Goal: Task Accomplishment & Management: Use online tool/utility

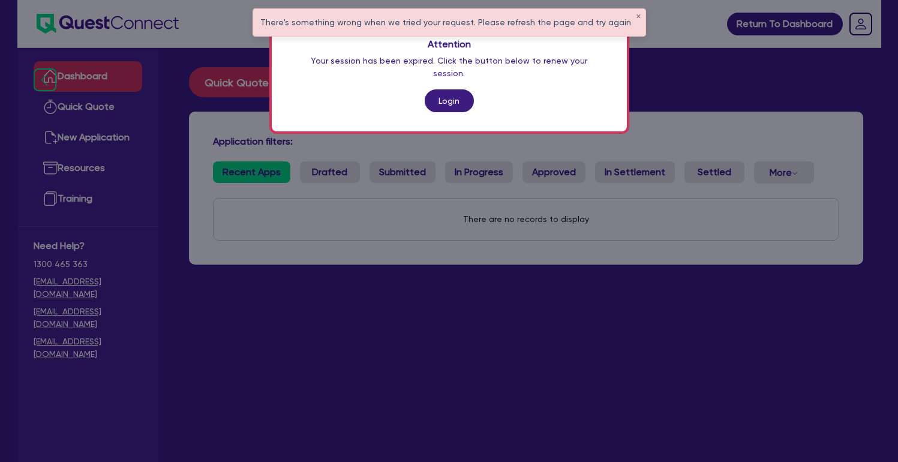
click at [464, 89] on link "Login" at bounding box center [449, 100] width 49 height 23
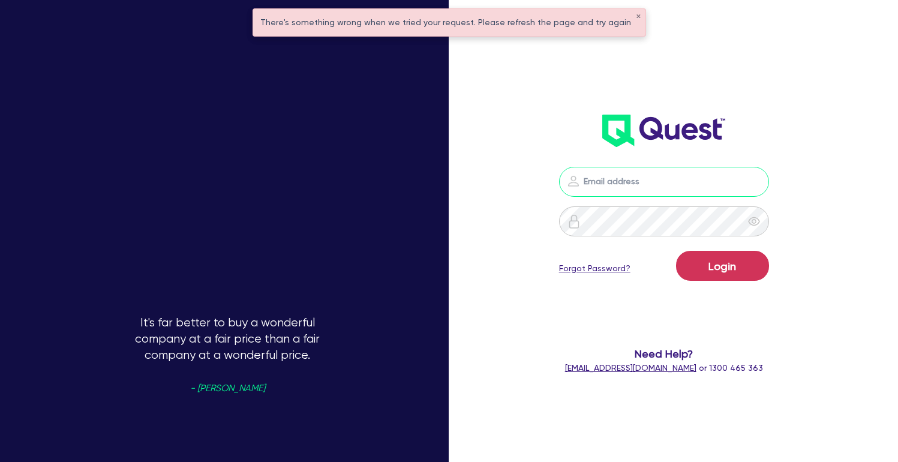
type input "[PERSON_NAME][EMAIL_ADDRESS][DOMAIN_NAME]"
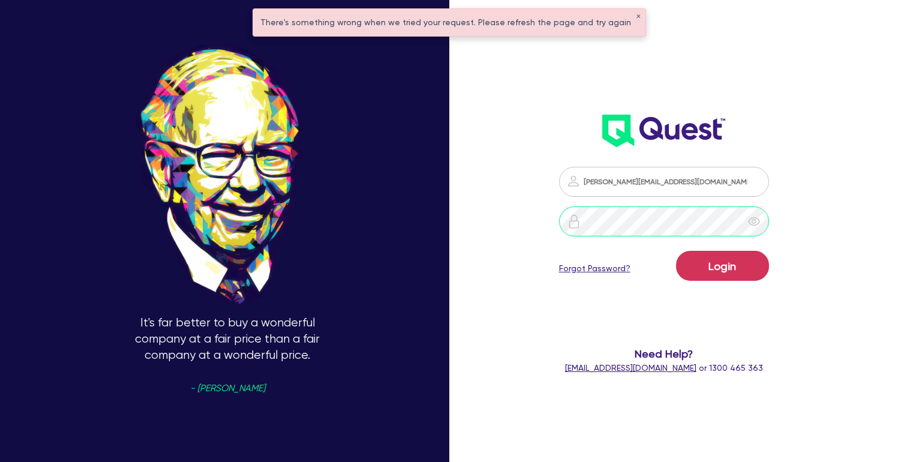
click at [729, 266] on button "Login" at bounding box center [722, 266] width 93 height 30
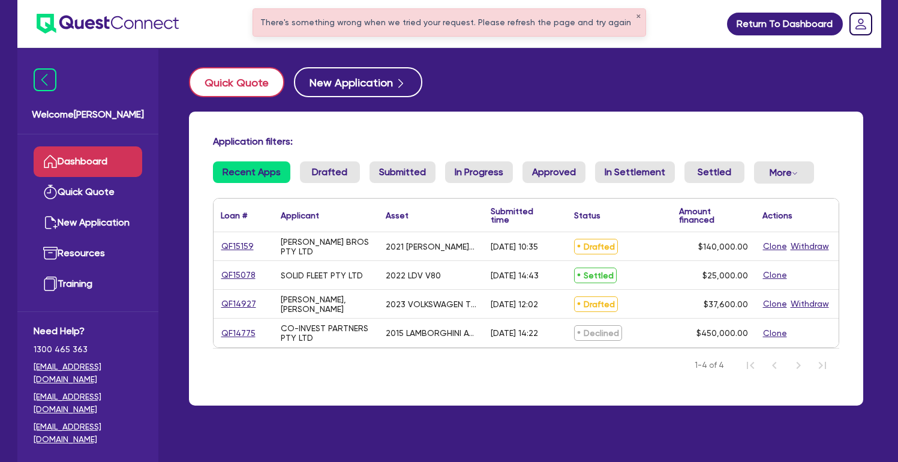
click at [243, 80] on button "Quick Quote" at bounding box center [236, 82] width 95 height 30
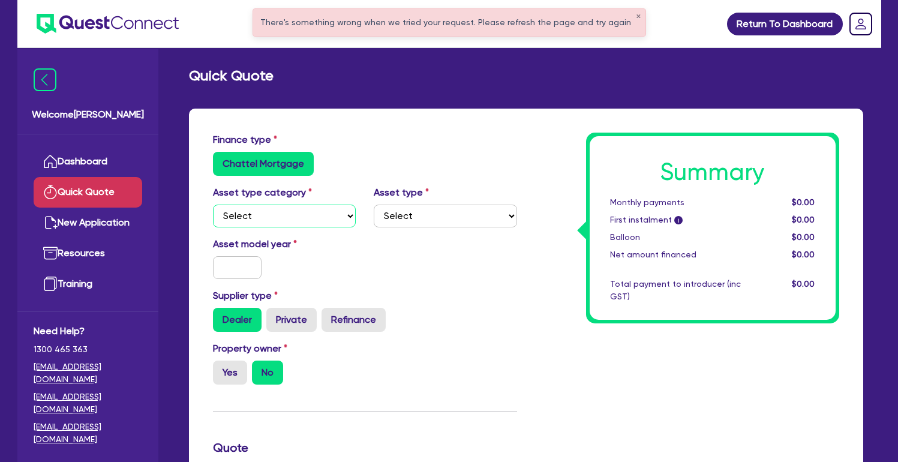
select select "CARS_AND_LIGHT_TRUCKS"
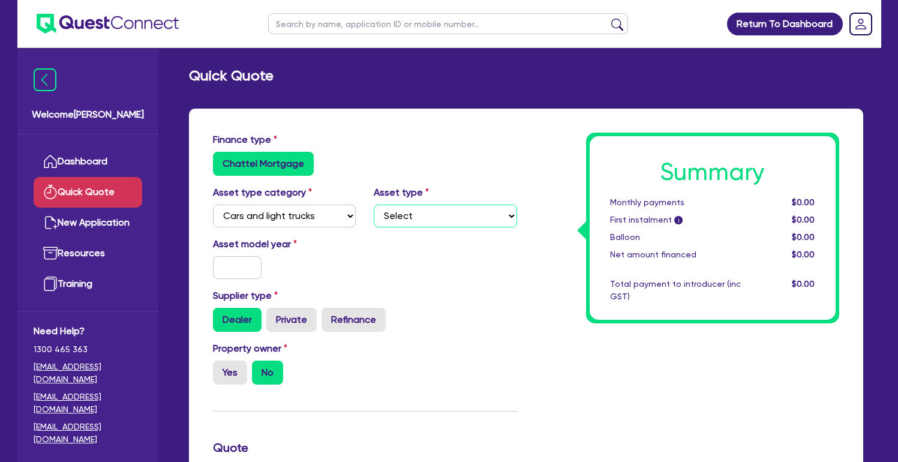
select select "PASSENGER_VEHICLES"
click at [248, 265] on input "text" at bounding box center [237, 267] width 49 height 23
type input "2025"
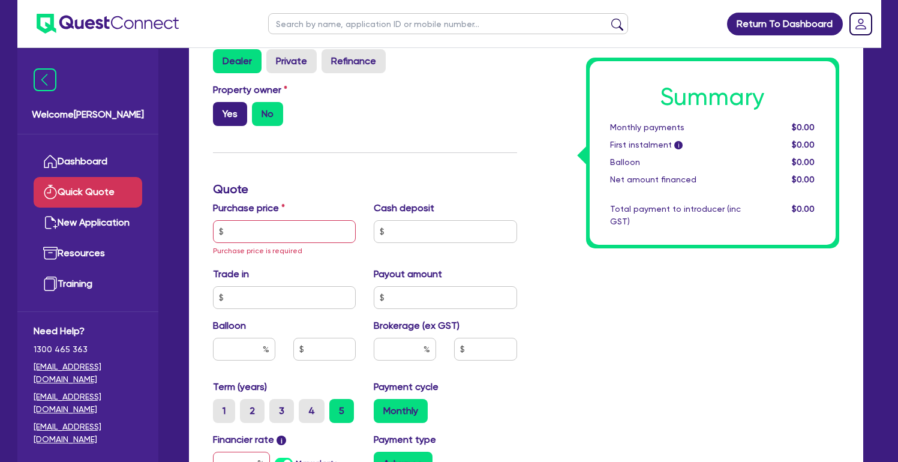
click at [237, 112] on label "Yes" at bounding box center [230, 114] width 34 height 24
click at [221, 110] on input "Yes" at bounding box center [217, 106] width 8 height 8
radio input "true"
click at [302, 239] on input "text" at bounding box center [284, 231] width 143 height 23
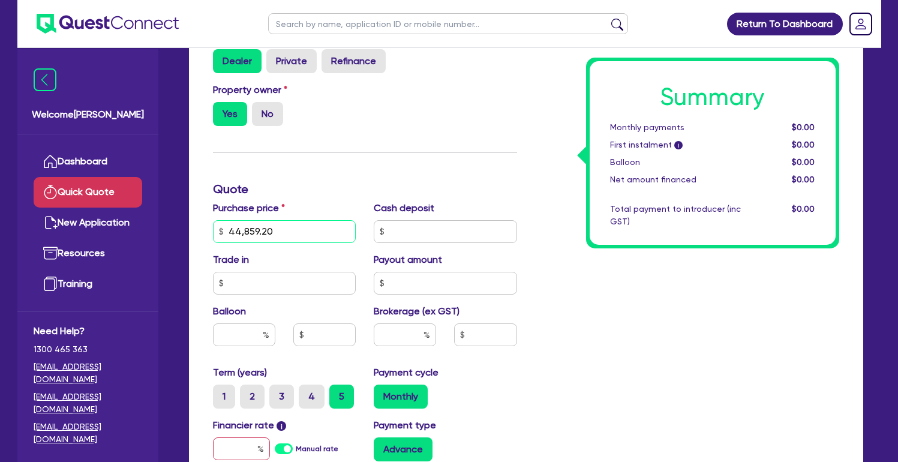
type input "44,859.20"
type input "0"
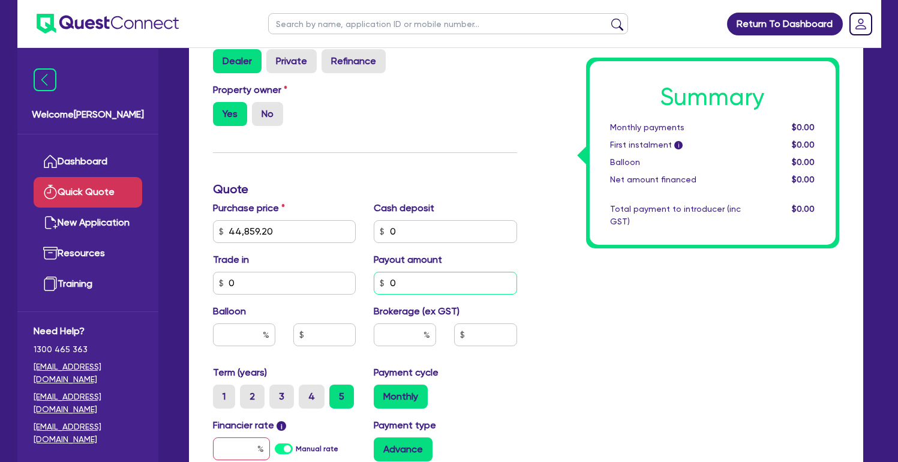
type input "0"
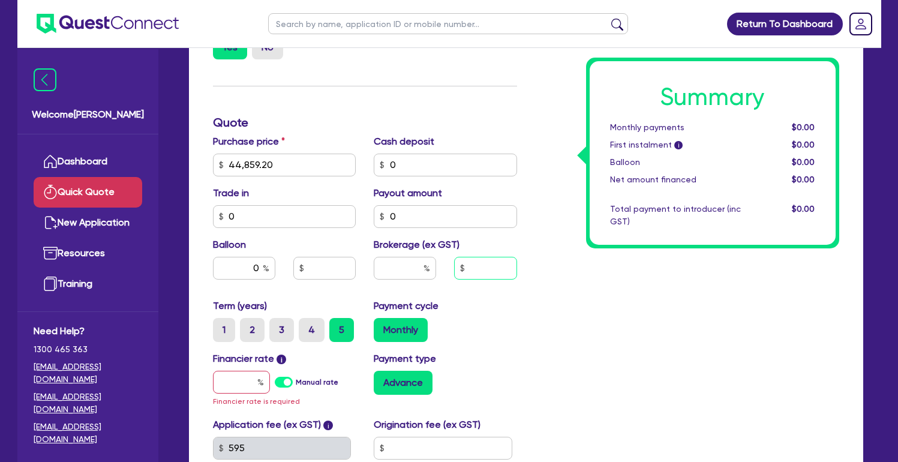
scroll to position [323, 0]
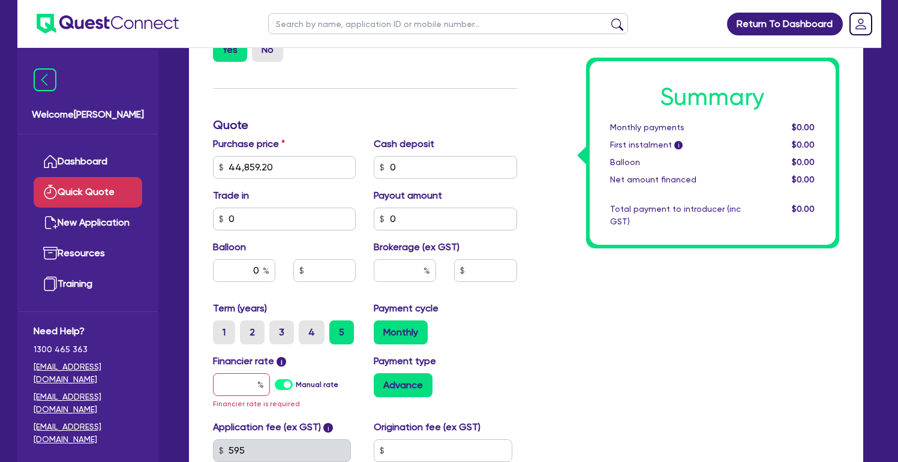
click at [241, 397] on div "Financier rate i Manual rate Financier rate is required" at bounding box center [284, 382] width 161 height 56
click at [243, 385] on input "text" at bounding box center [241, 384] width 57 height 23
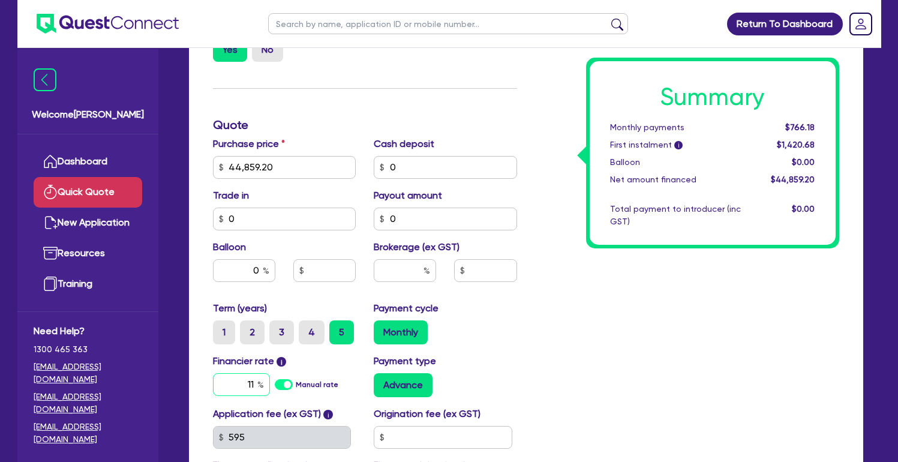
type input "11"
click at [535, 379] on div "Summary Monthly payments $966.49 First instalment i $1,620.99 Balloon $0.00 Net…" at bounding box center [687, 160] width 322 height 701
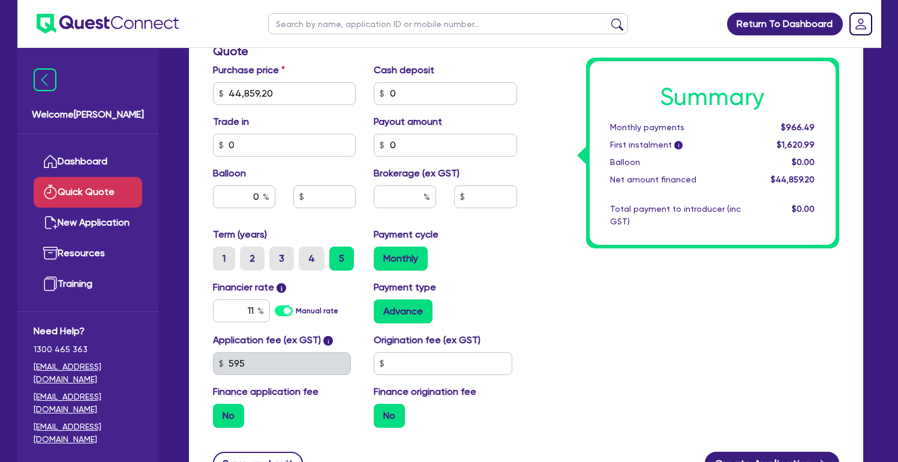
scroll to position [408, 0]
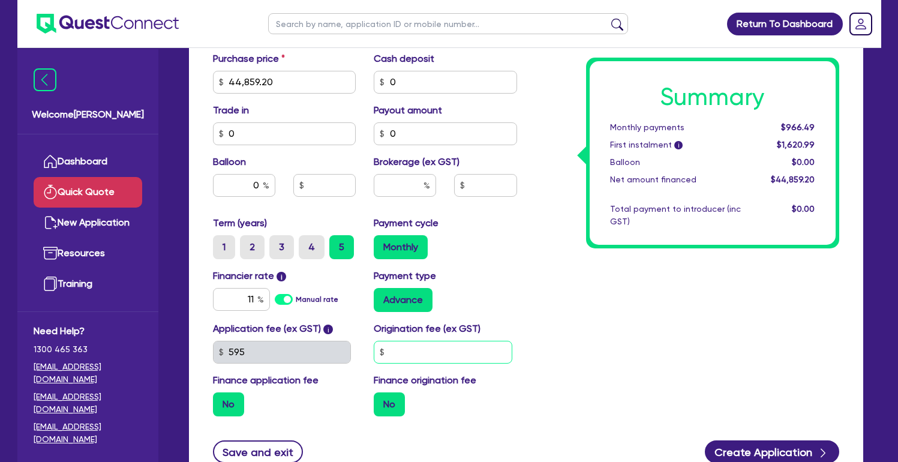
click at [424, 344] on input "text" at bounding box center [443, 352] width 139 height 23
click at [420, 351] on input "550" at bounding box center [443, 352] width 139 height 23
click at [453, 344] on input "0" at bounding box center [443, 352] width 139 height 23
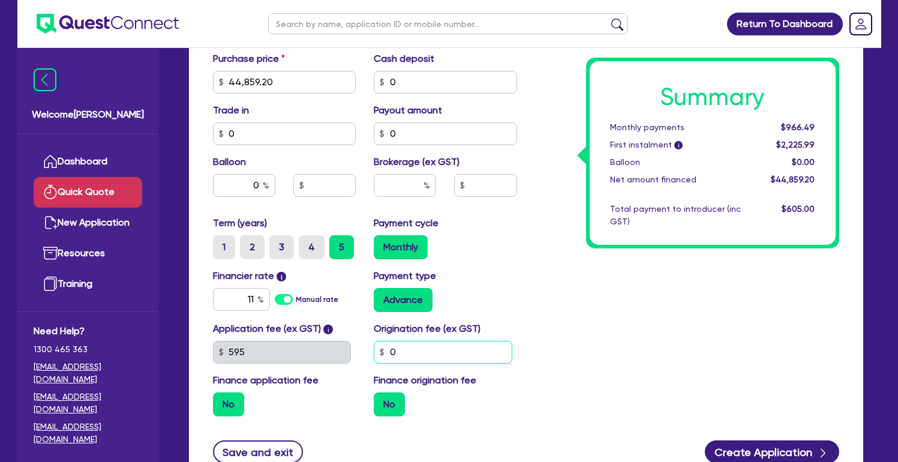
click at [453, 344] on input "0" at bounding box center [443, 352] width 139 height 23
click at [476, 352] on input "250" at bounding box center [443, 352] width 139 height 23
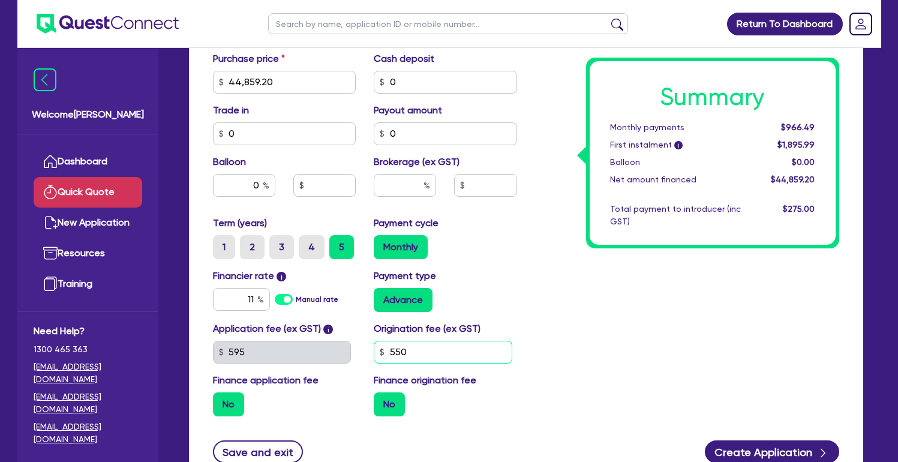
type input "550"
click at [615, 363] on div "Summary Monthly payments $966.49 First instalment i $1,895.99 Balloon $0.00 Net…" at bounding box center [687, 75] width 322 height 701
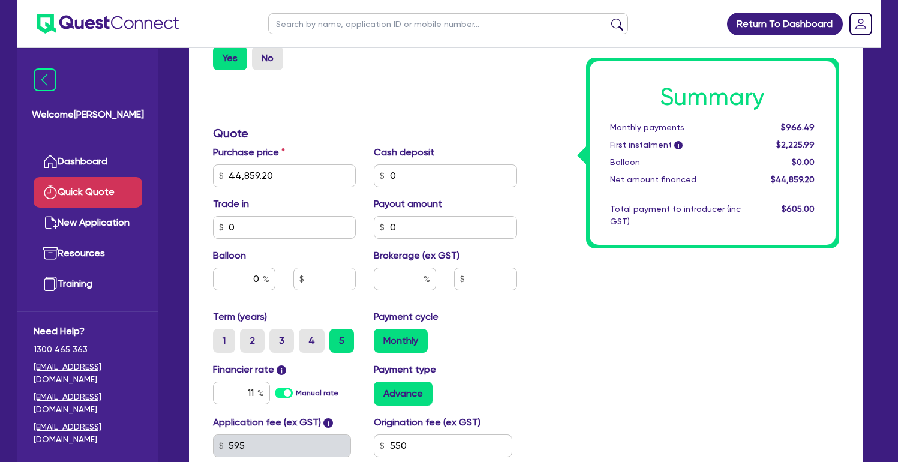
scroll to position [313, 0]
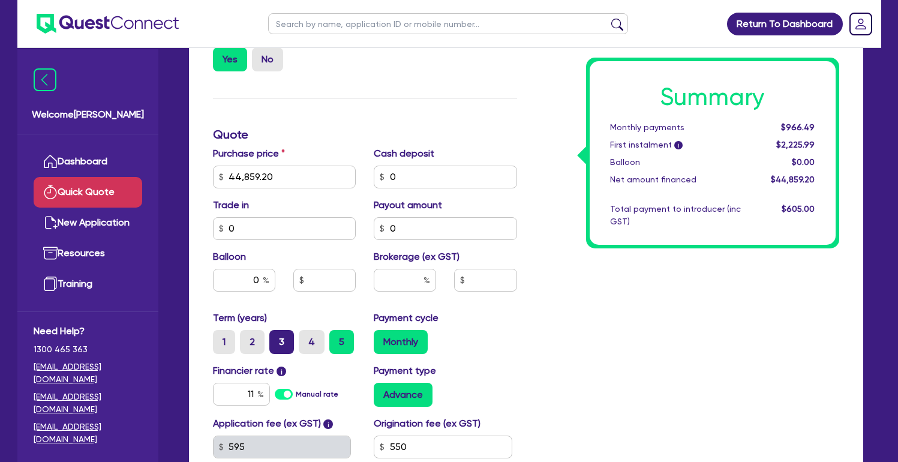
click at [281, 339] on label "3" at bounding box center [281, 342] width 25 height 24
click at [277, 338] on input "3" at bounding box center [273, 334] width 8 height 8
radio input "true"
click at [640, 342] on div "Summary Monthly payments $1,455.30 First instalment i $2,714.80 Balloon $0.00 N…" at bounding box center [687, 169] width 322 height 701
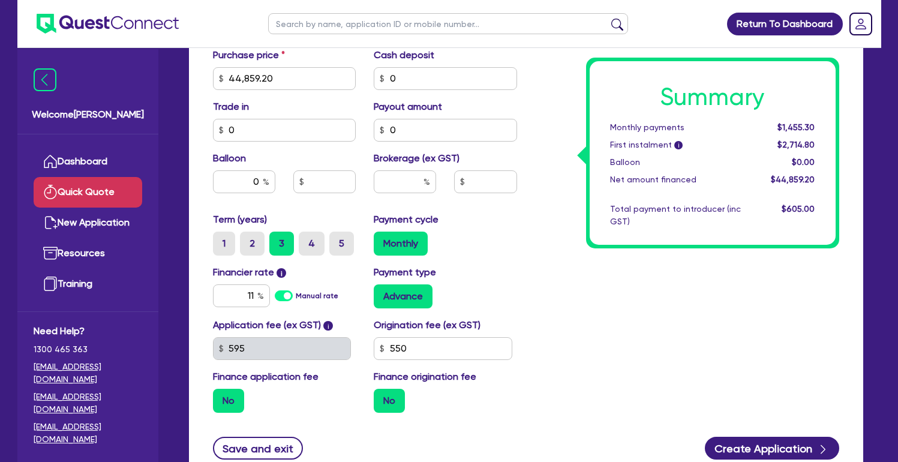
scroll to position [414, 0]
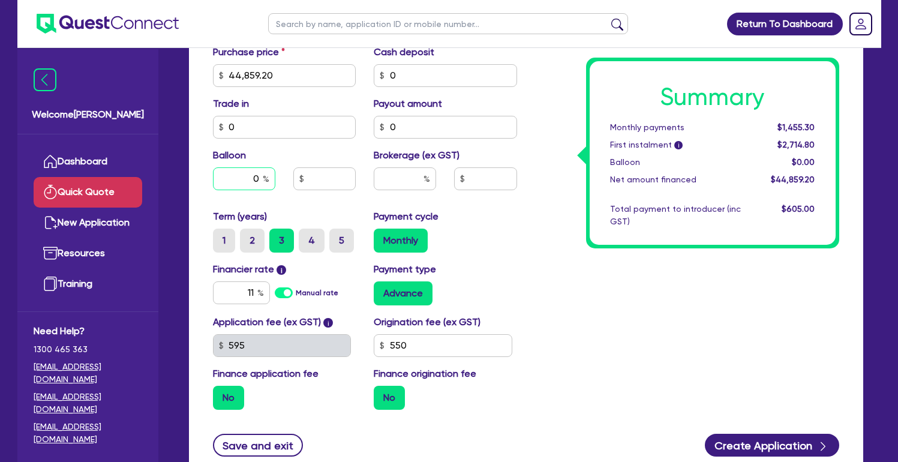
click at [236, 179] on input "0" at bounding box center [244, 178] width 62 height 23
type input "30"
type input "13,457.76"
click at [230, 184] on input "30" at bounding box center [244, 178] width 62 height 23
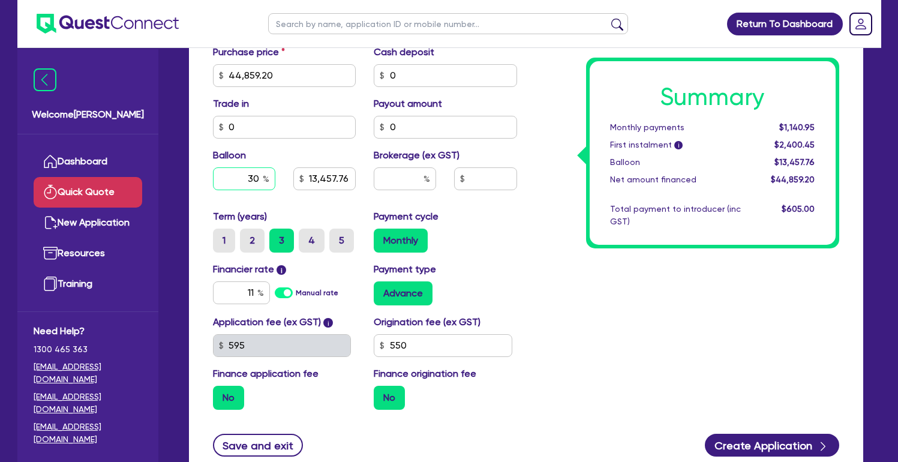
click at [230, 184] on input "30" at bounding box center [244, 178] width 62 height 23
type input "40"
type input "17,943.68"
click at [245, 177] on input "40" at bounding box center [244, 178] width 62 height 23
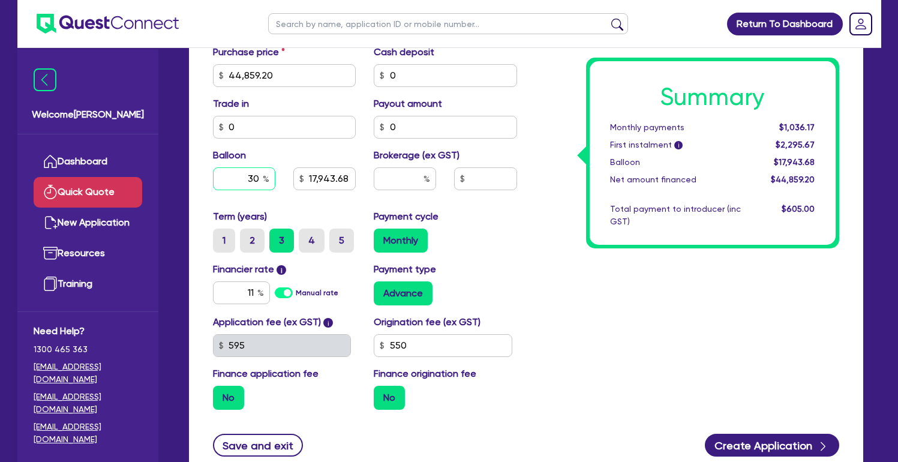
type input "30"
type input "13,457.76"
click at [621, 188] on div "Summary Monthly payments $1,140.95 First instalment i $2,400.45 Balloon $13,457…" at bounding box center [713, 153] width 246 height 184
